Goal: Manage account settings

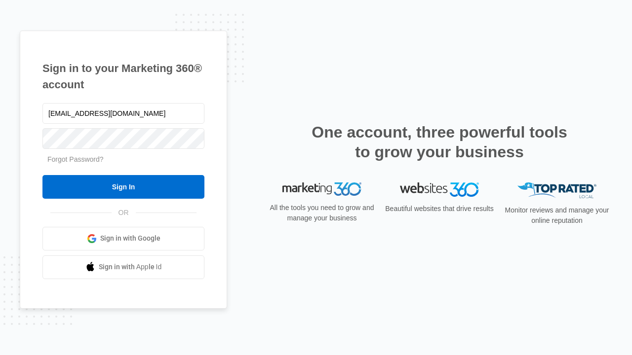
type input "[EMAIL_ADDRESS][DOMAIN_NAME]"
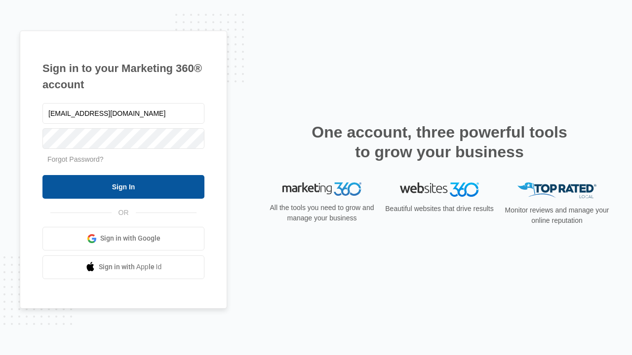
click at [123, 187] on input "Sign In" at bounding box center [123, 187] width 162 height 24
